Goal: Task Accomplishment & Management: Manage account settings

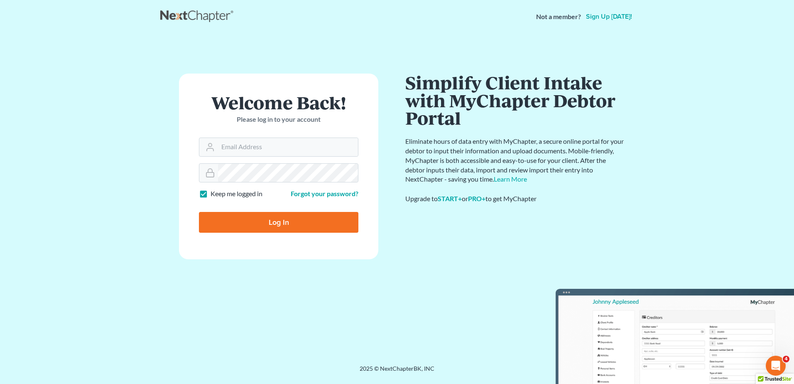
click at [234, 157] on form "Welcome Back! Please log in to your account Email Address Password Keep me logg…" at bounding box center [278, 167] width 199 height 186
click at [238, 150] on input "Email Address" at bounding box center [288, 147] width 140 height 18
type input "fesenmyer_law@hotmail.com"
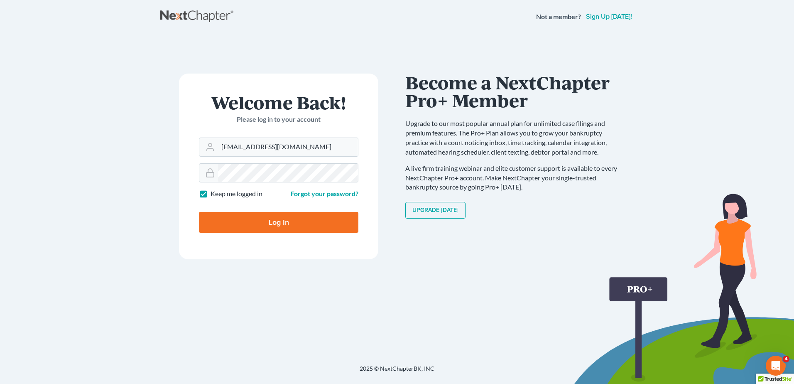
click at [275, 218] on input "Log In" at bounding box center [279, 222] width 160 height 21
type input "Thinking..."
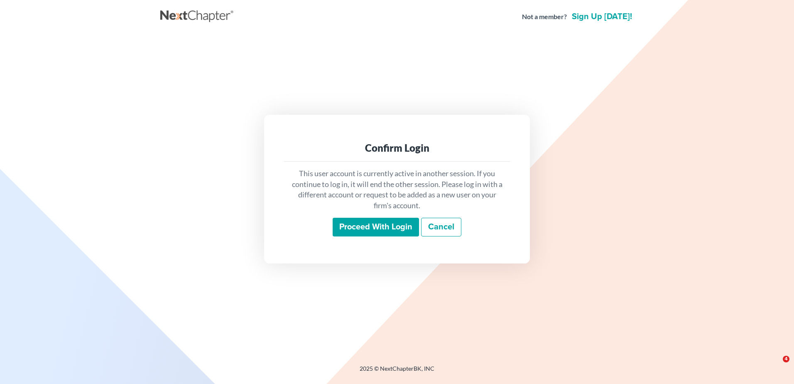
click at [355, 227] on input "Proceed with login" at bounding box center [376, 227] width 86 height 19
